Goal: Navigation & Orientation: Understand site structure

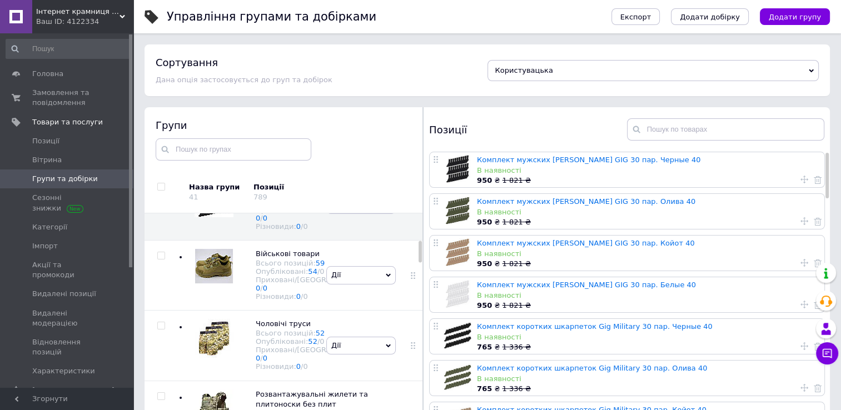
scroll to position [363, 0]
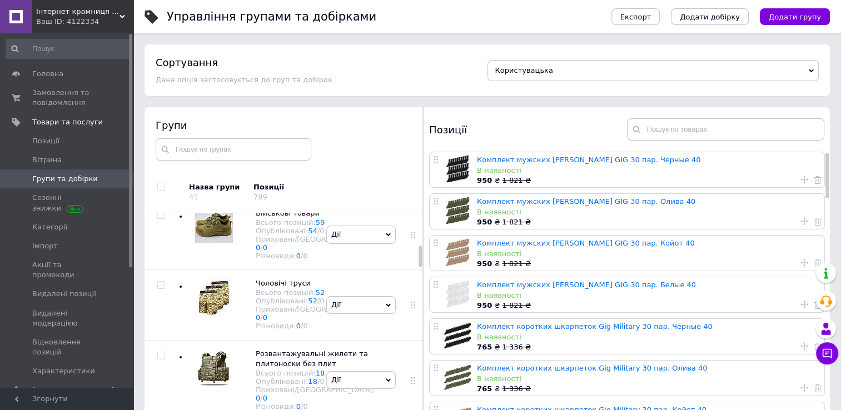
click at [376, 77] on div "Сортування Дана опція застосовується до груп та добірок" at bounding box center [322, 70] width 332 height 29
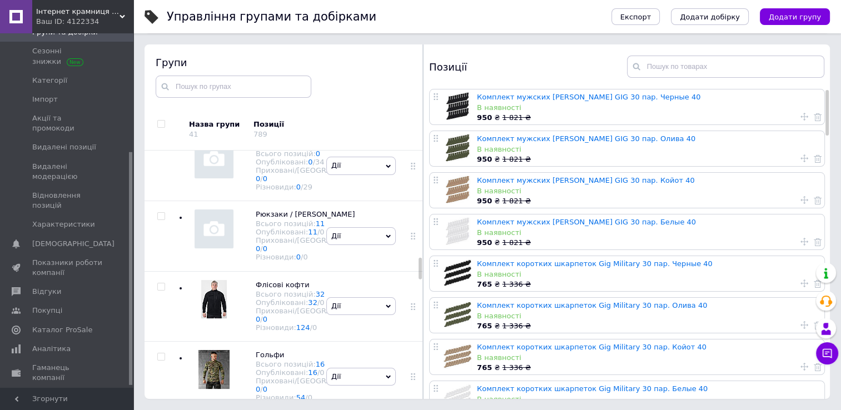
scroll to position [182, 0]
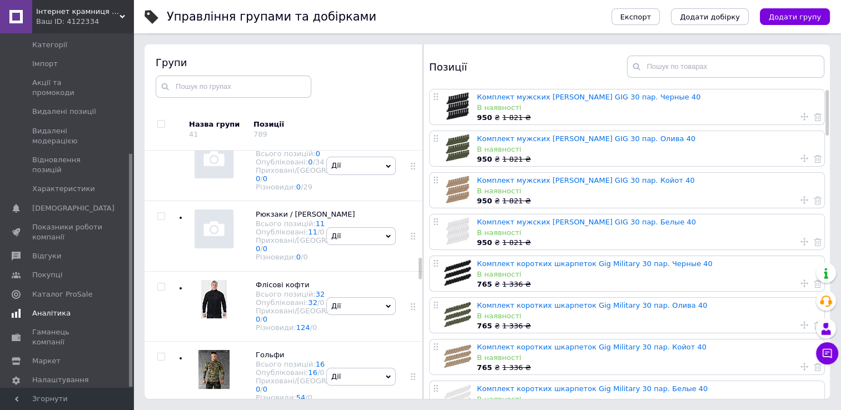
click at [52, 308] on span "Аналітика" at bounding box center [51, 313] width 38 height 10
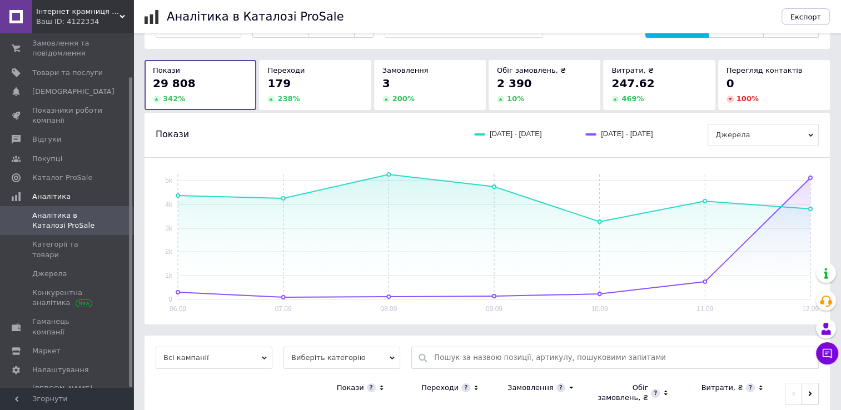
scroll to position [110, 0]
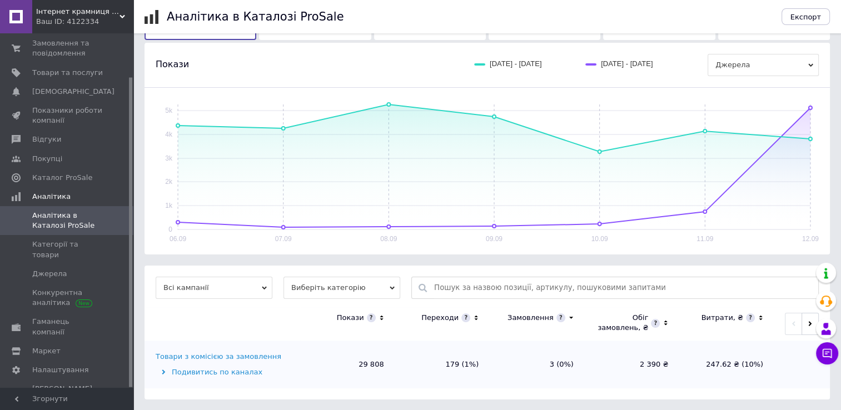
click at [267, 286] on icon at bounding box center [264, 288] width 5 height 5
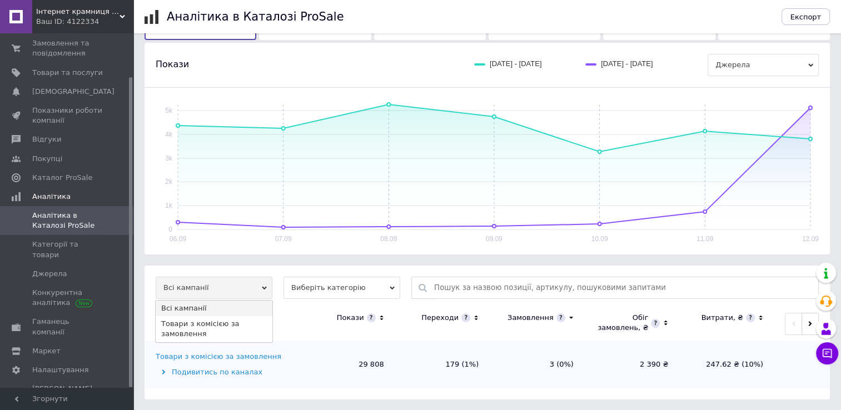
click at [267, 286] on icon at bounding box center [264, 288] width 5 height 5
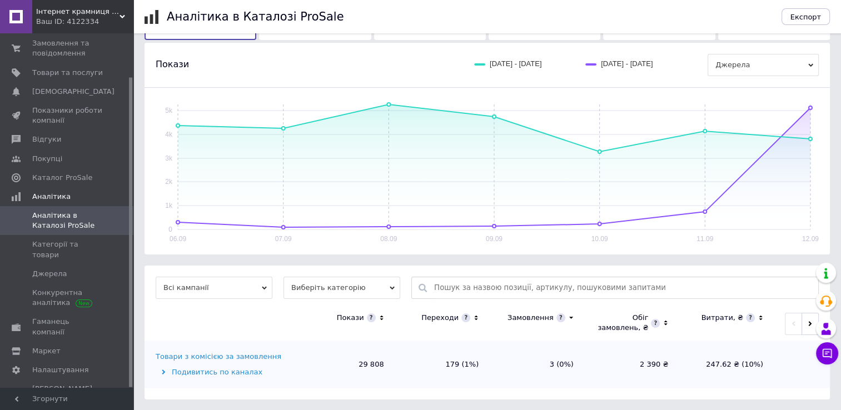
click at [393, 286] on icon at bounding box center [391, 288] width 5 height 5
click at [277, 269] on div "Всі кампанії Виберіть категорію Покази Переходи Замовлення Обіг замовлень, ₴ Ви…" at bounding box center [486, 333] width 685 height 134
click at [363, 287] on span "Виберіть категорію" at bounding box center [341, 288] width 117 height 22
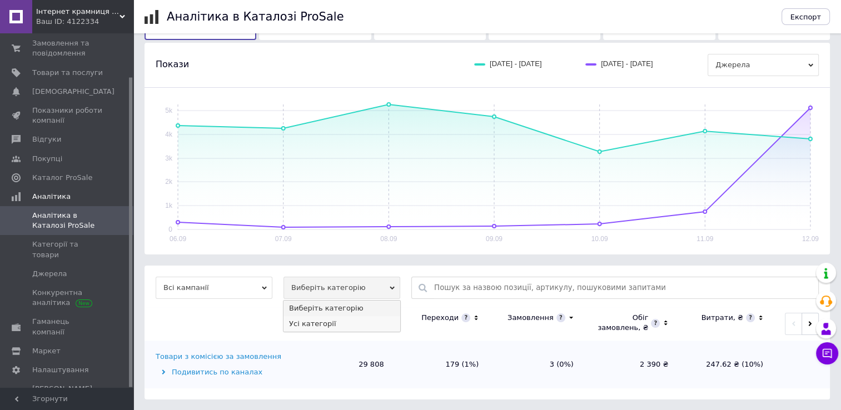
click at [319, 321] on li "Усі категорії" at bounding box center [341, 324] width 117 height 16
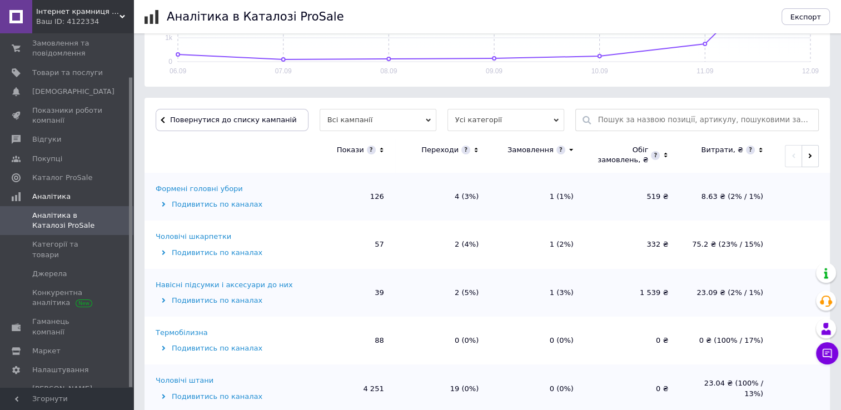
scroll to position [333, 0]
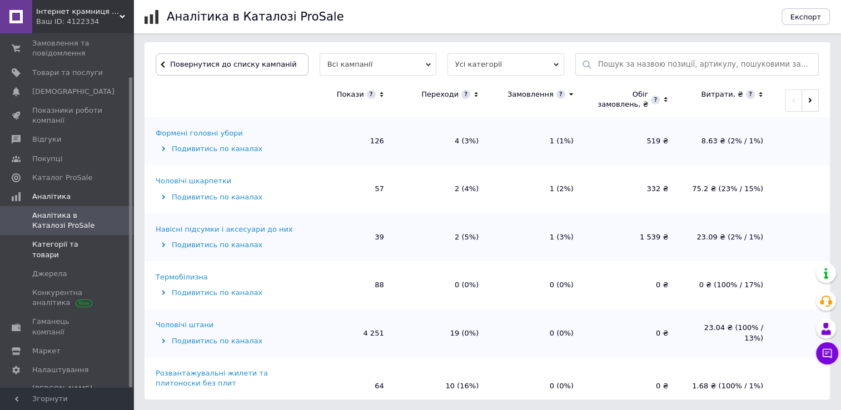
click at [61, 247] on span "Категорії та товари" at bounding box center [67, 249] width 71 height 20
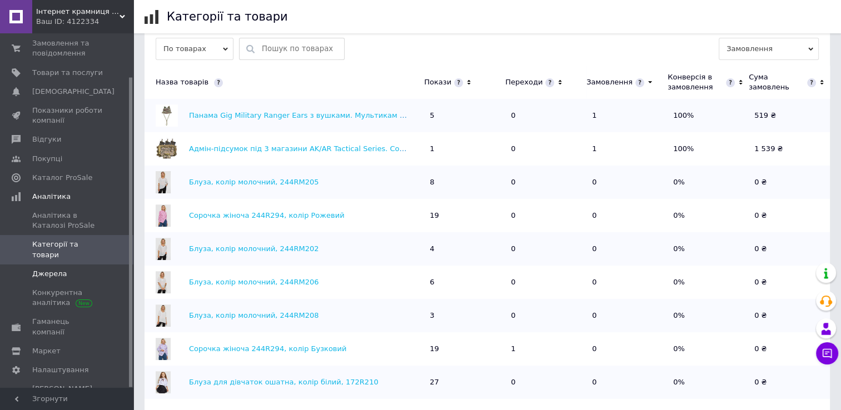
click at [47, 269] on span "Джерела" at bounding box center [49, 274] width 34 height 10
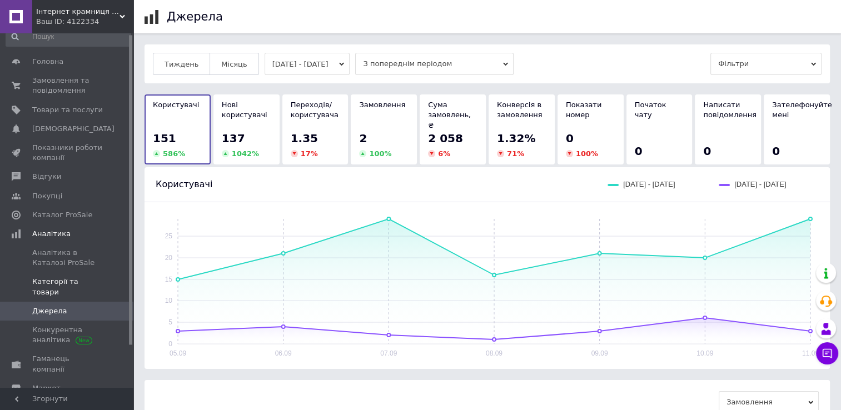
scroll to position [49, 0]
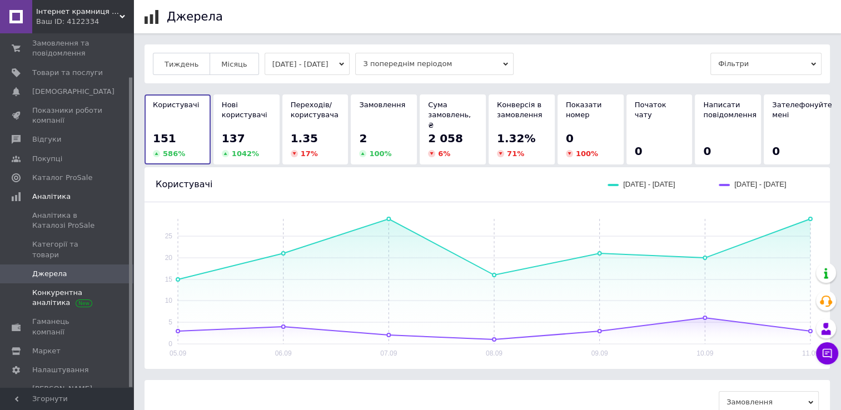
click at [53, 288] on span "Конкурентна аналітика" at bounding box center [67, 298] width 71 height 20
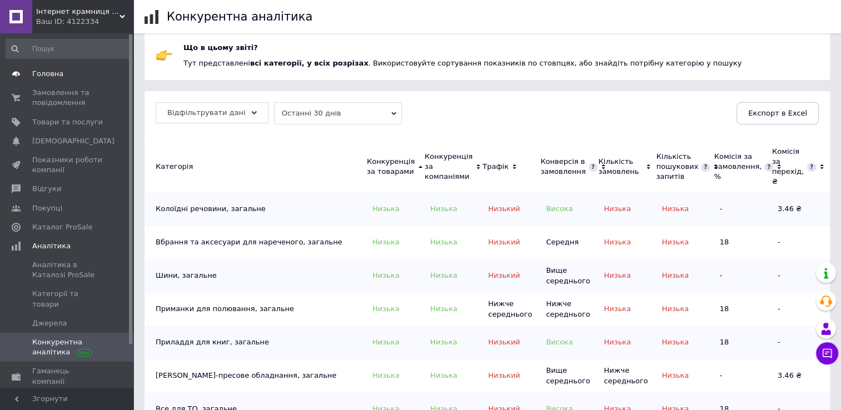
scroll to position [167, 0]
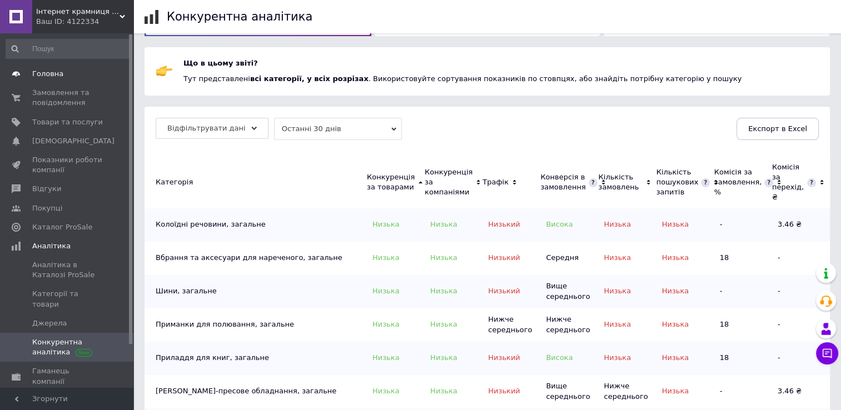
click at [48, 72] on span "Головна" at bounding box center [47, 74] width 31 height 10
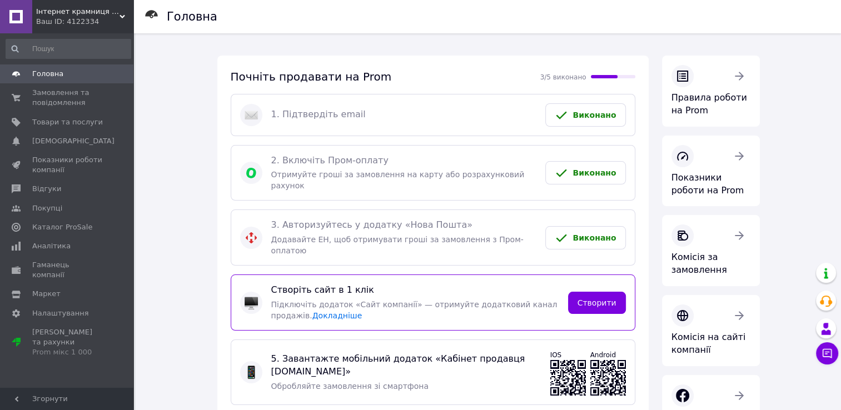
click at [65, 118] on span "Товари та послуги" at bounding box center [67, 122] width 71 height 10
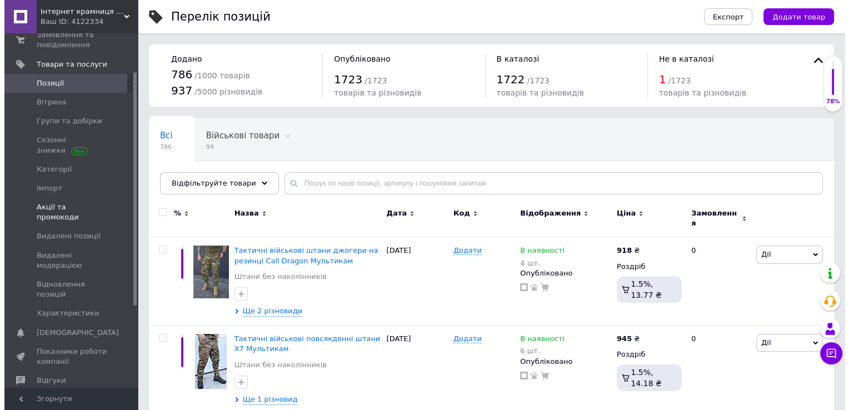
scroll to position [56, 0]
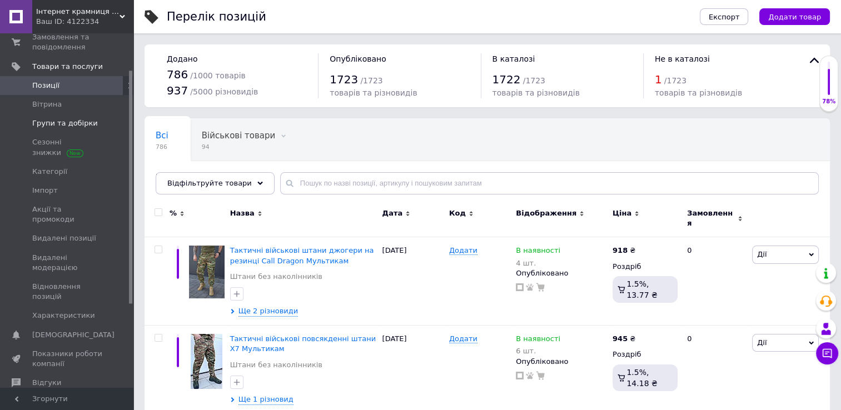
click at [58, 121] on span "Групи та добірки" at bounding box center [65, 123] width 66 height 10
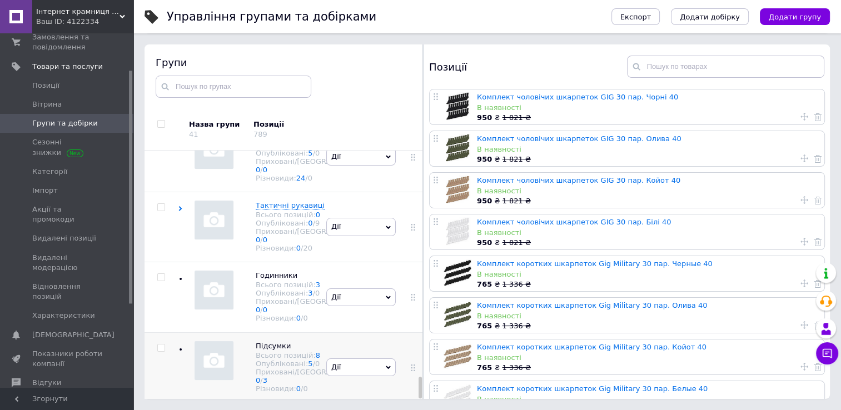
scroll to position [2638, 0]
click at [216, 341] on img at bounding box center [213, 360] width 39 height 39
